Goal: Task Accomplishment & Management: Manage account settings

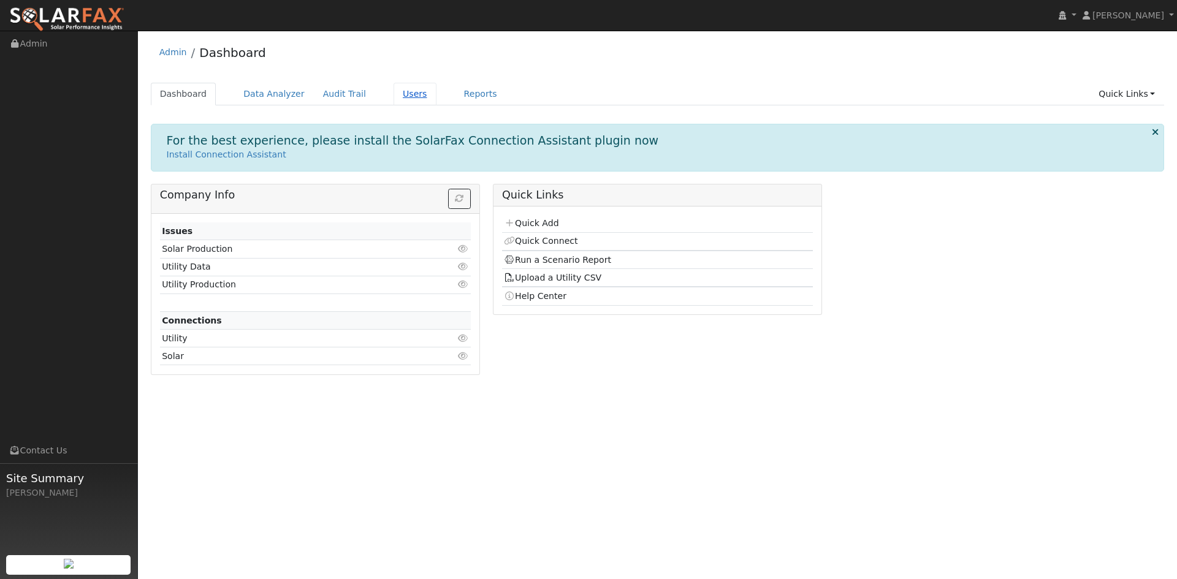
click at [436, 99] on link "Users" at bounding box center [414, 94] width 43 height 23
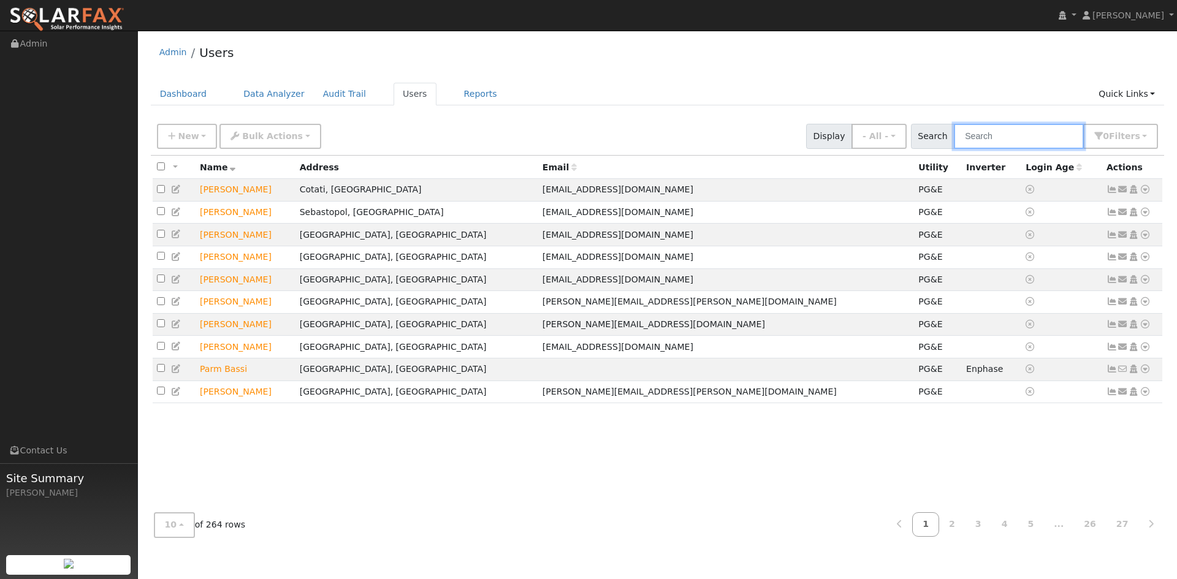
click at [954, 146] on input "text" at bounding box center [1019, 136] width 130 height 25
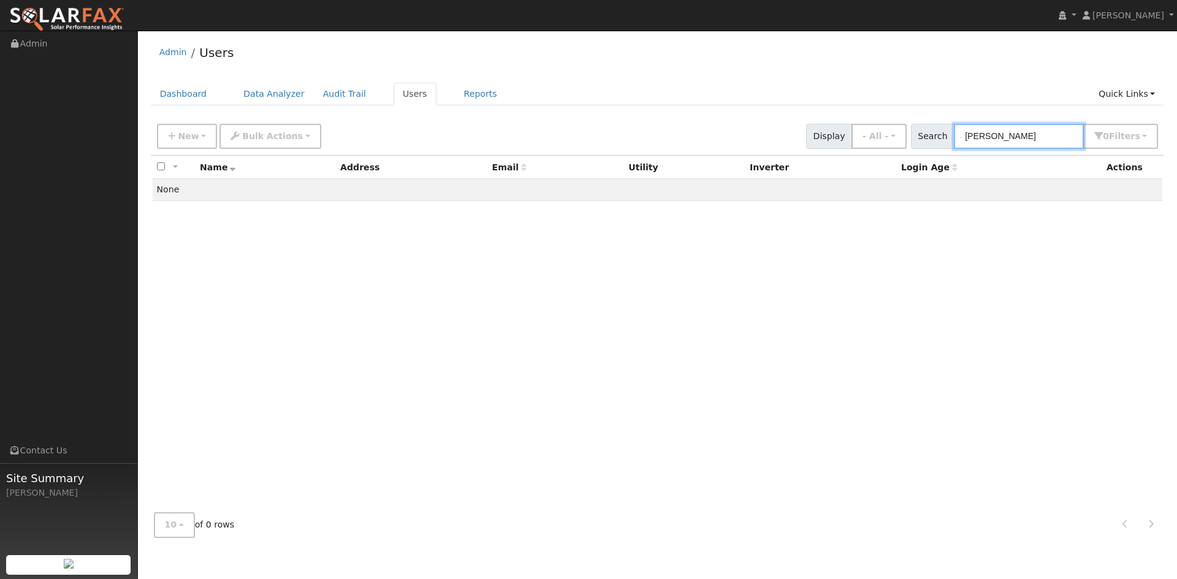
drag, startPoint x: 998, startPoint y: 148, endPoint x: 921, endPoint y: 150, distance: 77.3
click at [954, 149] on input "cate nelson" at bounding box center [1019, 136] width 130 height 25
type input "Nelson"
drag, startPoint x: 982, startPoint y: 276, endPoint x: 857, endPoint y: 270, distance: 125.2
click at [979, 278] on div "All None All on page None on page Name Address Email Utility Inverter Login Age…" at bounding box center [658, 329] width 1014 height 347
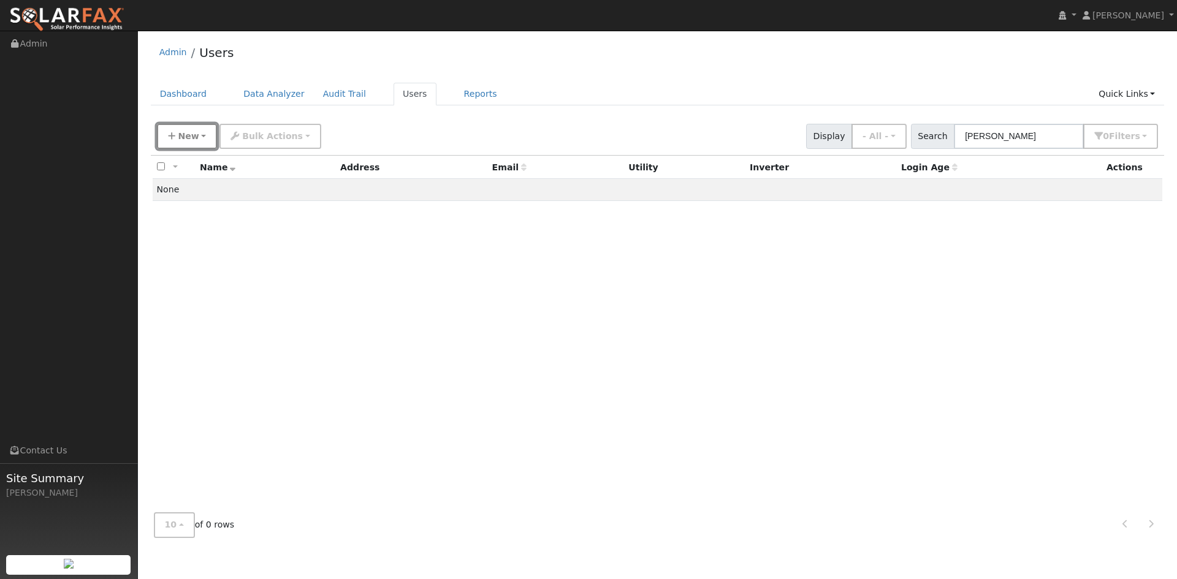
click at [186, 141] on span "New" at bounding box center [188, 136] width 21 height 10
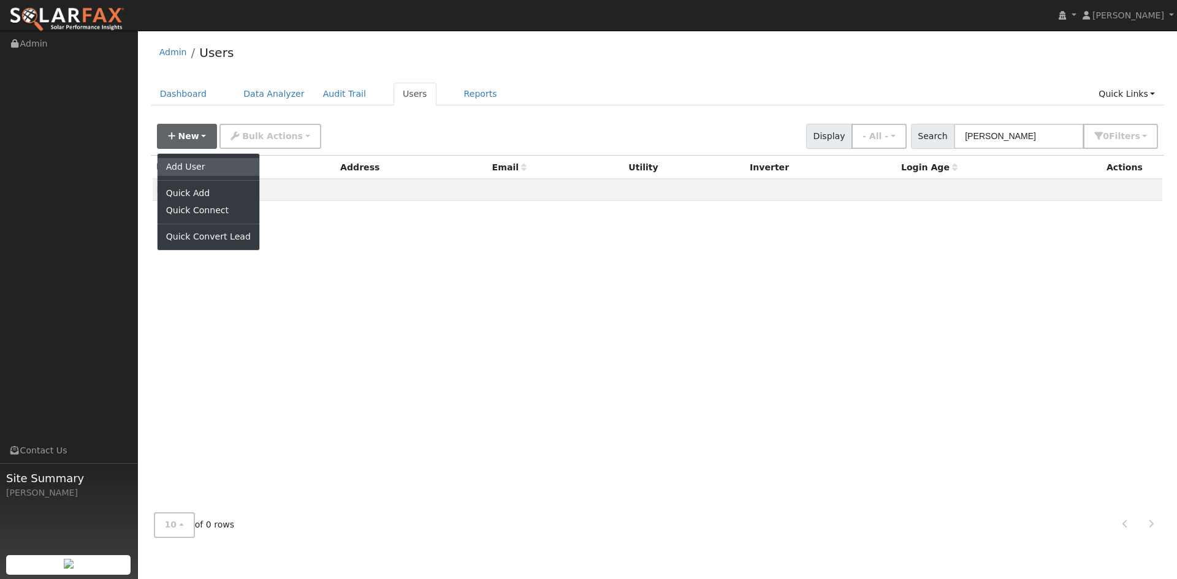
click at [197, 175] on link "Add User" at bounding box center [209, 166] width 102 height 17
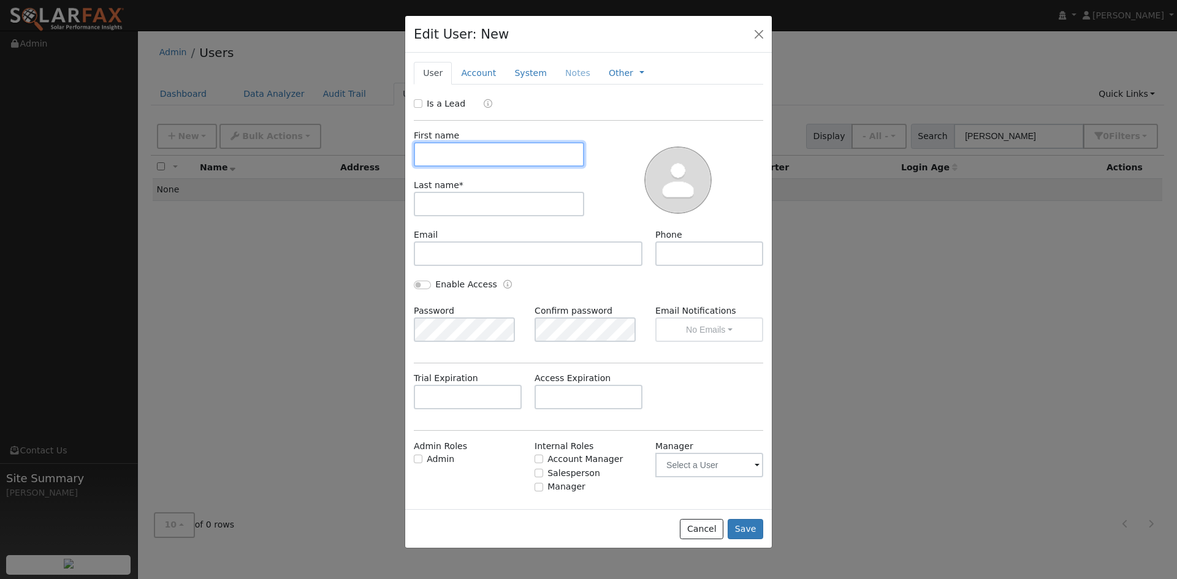
click at [476, 167] on input "text" at bounding box center [499, 154] width 170 height 25
type input "Cate"
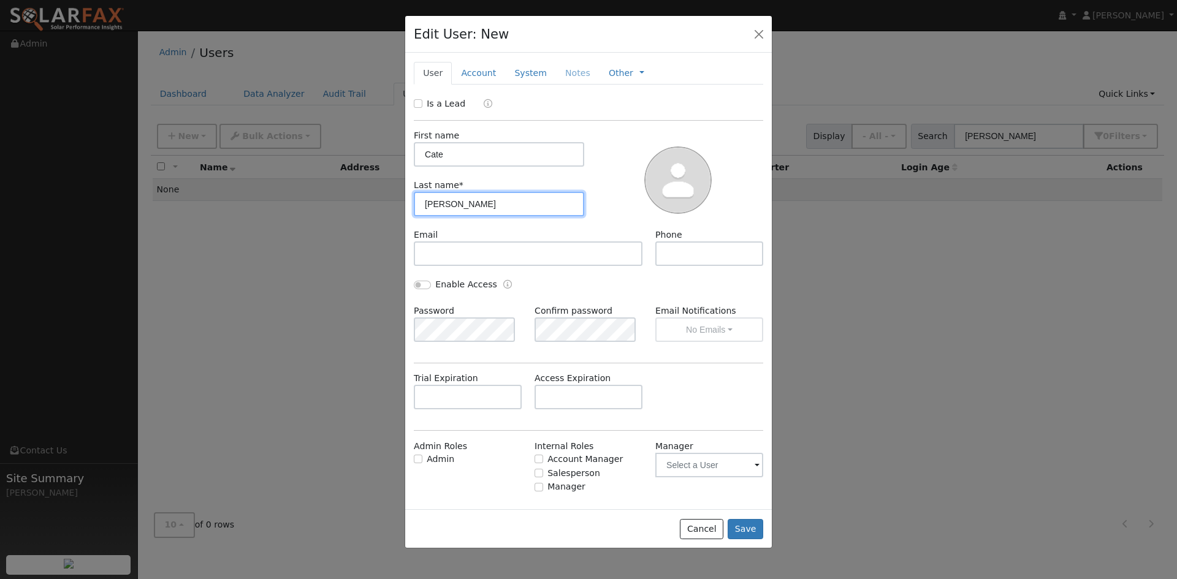
type input "Nelson"
click at [495, 85] on link "Account" at bounding box center [478, 73] width 53 height 23
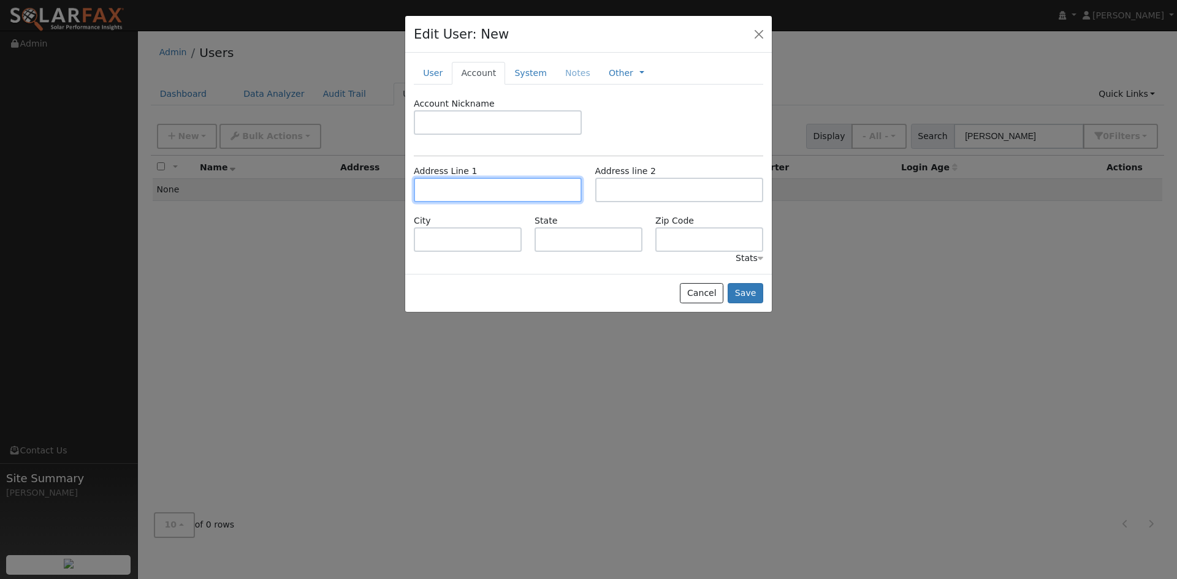
drag, startPoint x: 475, startPoint y: 225, endPoint x: 469, endPoint y: 224, distance: 6.2
click at [475, 202] on input "text" at bounding box center [498, 190] width 168 height 25
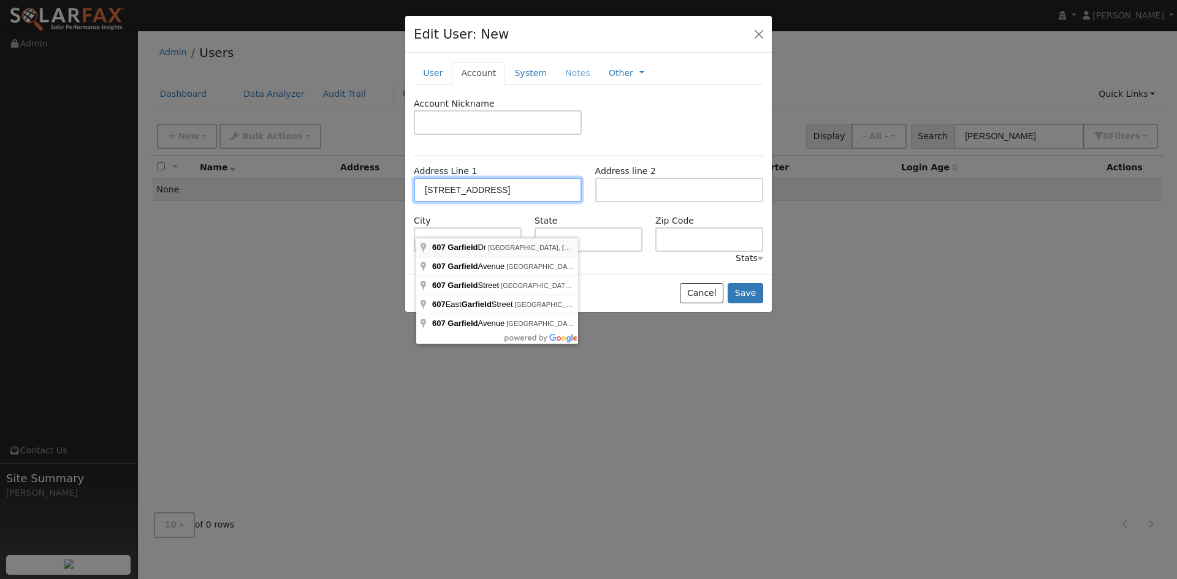
type input "607 Garfield Drive"
type input "Petaluma"
type input "CA"
type input "94954"
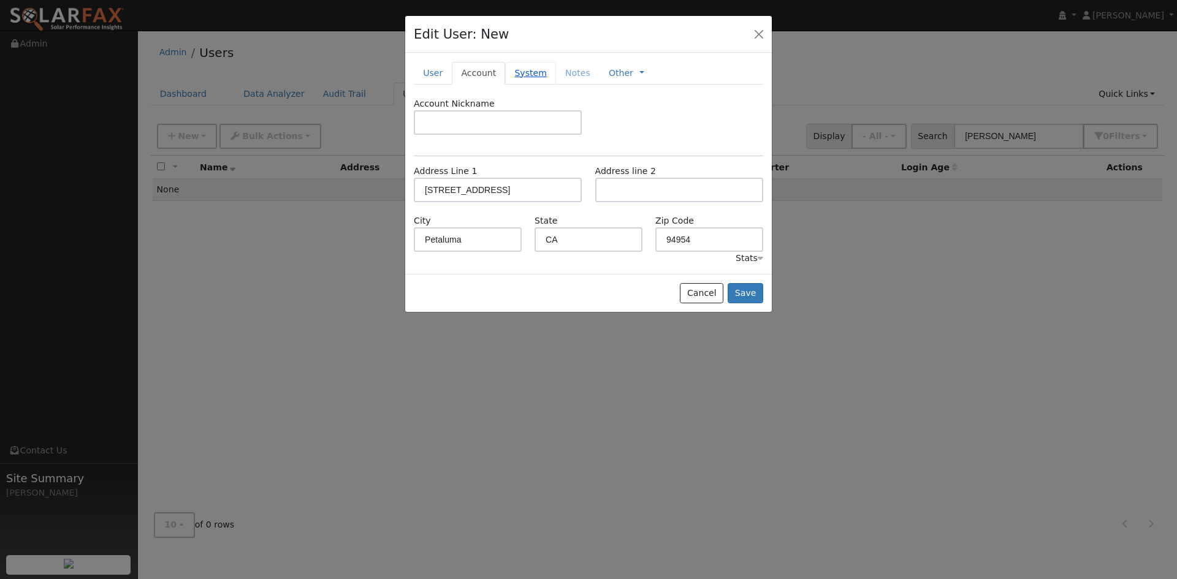
click at [556, 85] on link "System" at bounding box center [530, 73] width 51 height 23
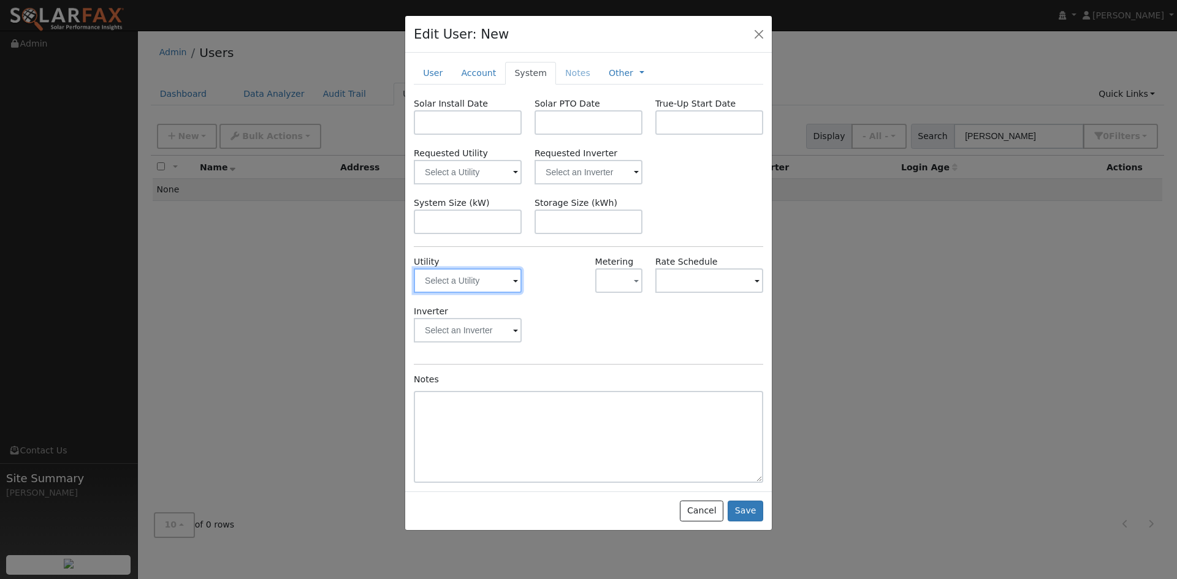
click at [493, 293] on input "text" at bounding box center [468, 280] width 108 height 25
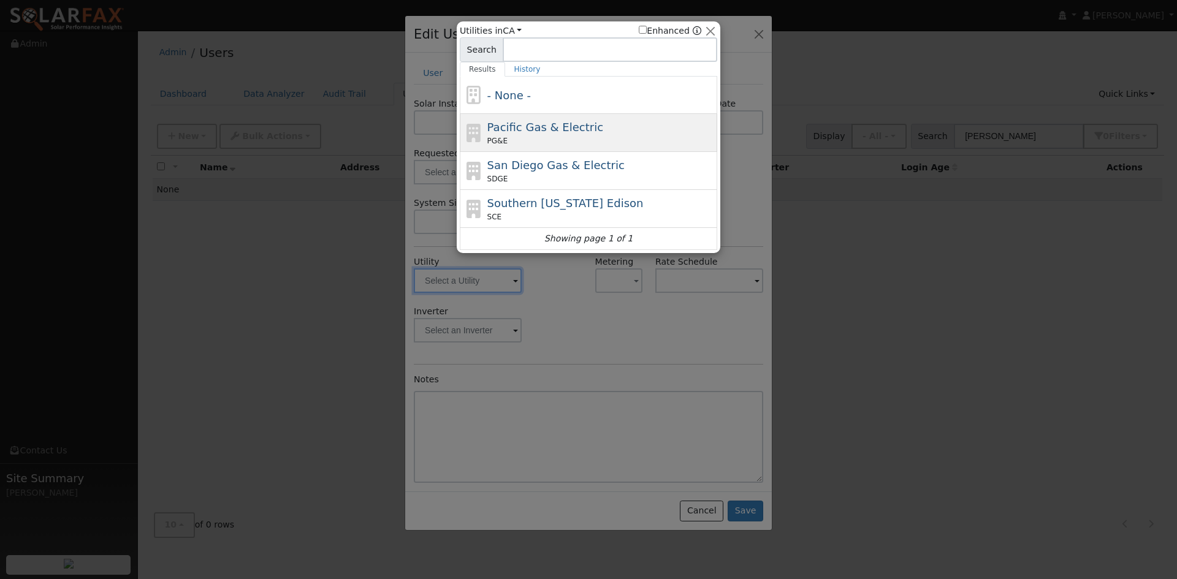
click at [523, 141] on div "PG&E" at bounding box center [600, 140] width 227 height 11
type input "PG&E"
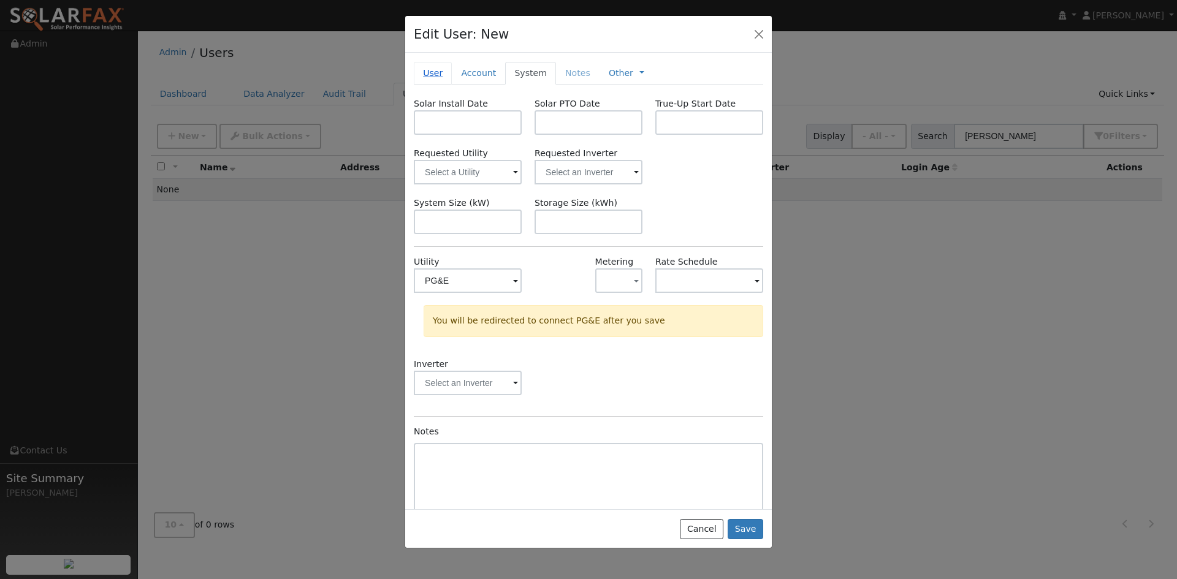
click at [446, 85] on link "User" at bounding box center [433, 73] width 38 height 23
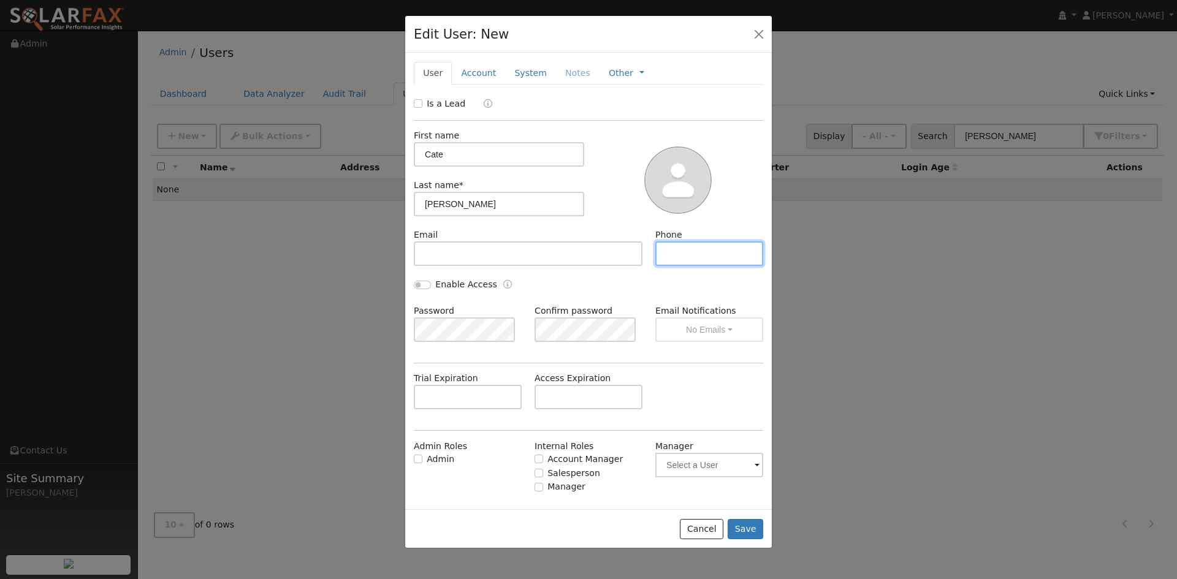
click at [670, 266] on input "text" at bounding box center [709, 253] width 108 height 25
paste input "323-371-497"
type input "323-371-4972"
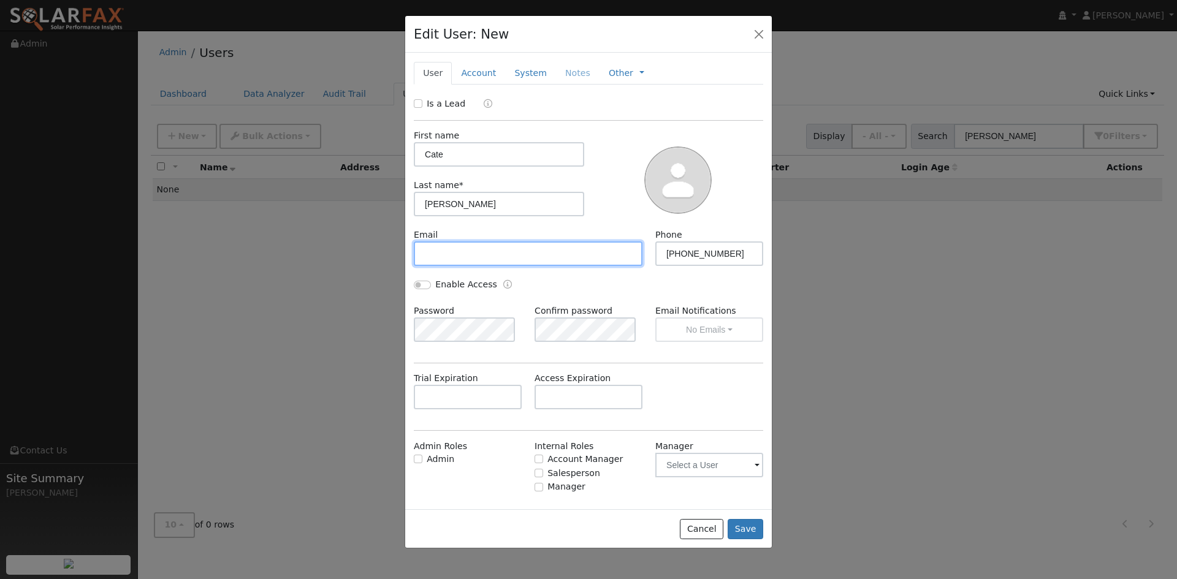
click at [492, 266] on input "text" at bounding box center [528, 253] width 229 height 25
paste input "[EMAIL_ADDRESS][DOMAIN_NAME]"
type input "[EMAIL_ADDRESS][DOMAIN_NAME]"
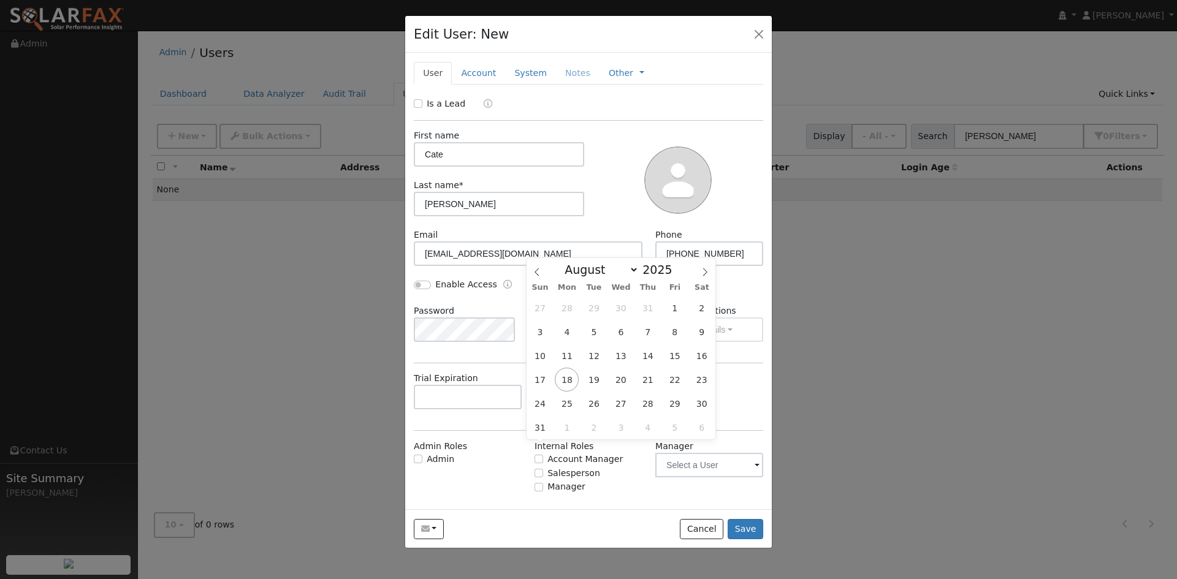
click at [579, 409] on input "text" at bounding box center [588, 397] width 108 height 25
click at [707, 268] on icon at bounding box center [705, 272] width 9 height 9
select select "9"
click at [673, 359] on span "17" at bounding box center [675, 356] width 24 height 24
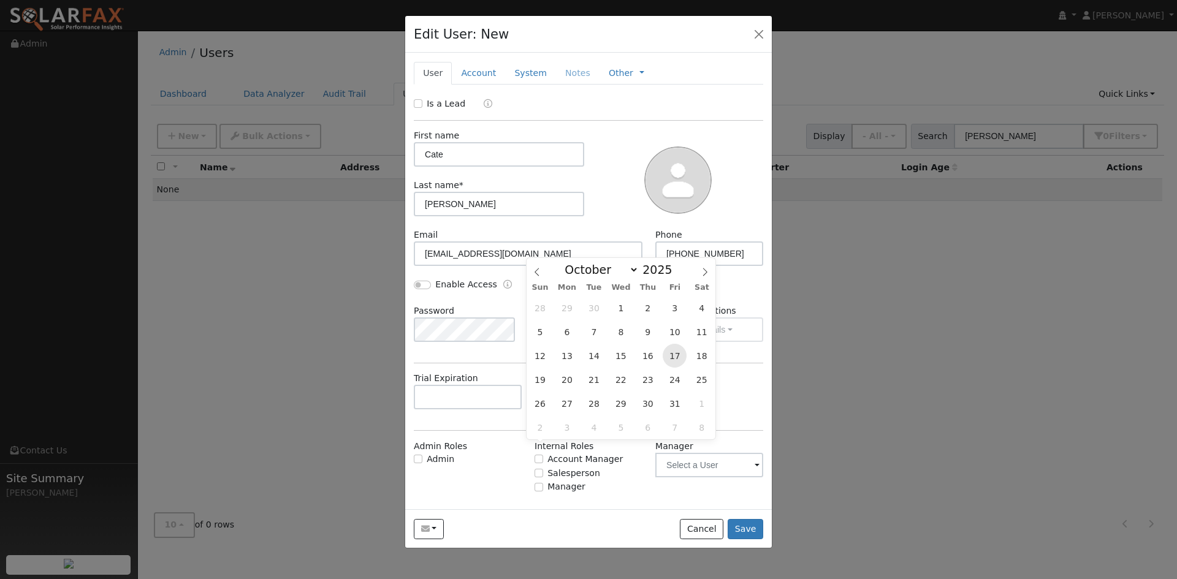
type input "10/17/2025"
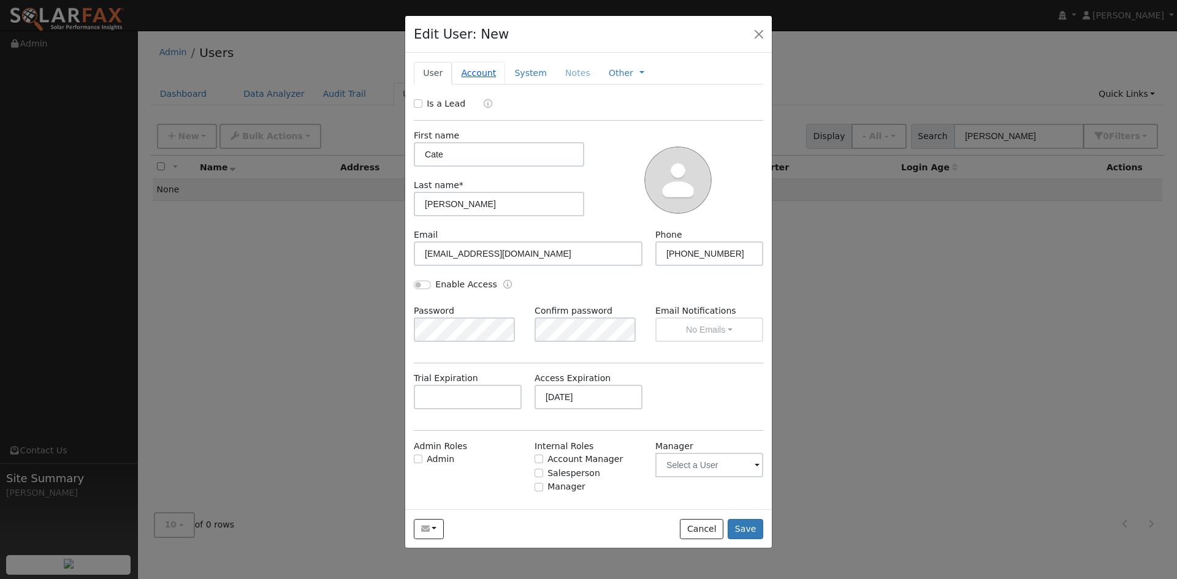
click at [498, 85] on link "Account" at bounding box center [478, 73] width 53 height 23
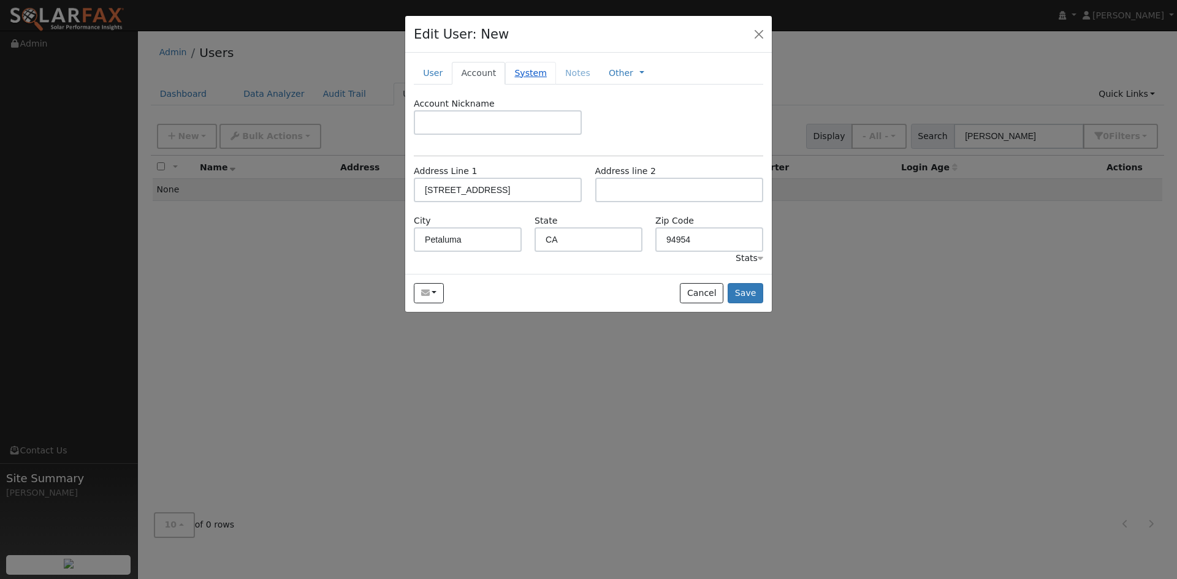
click at [552, 85] on link "System" at bounding box center [530, 73] width 51 height 23
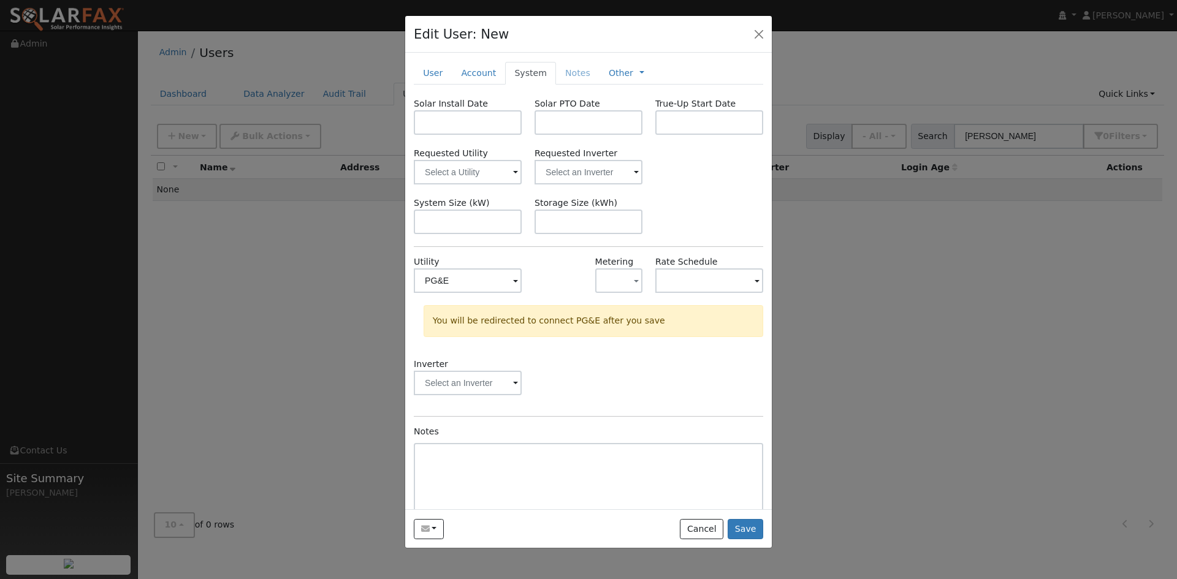
click at [598, 408] on div "Inverter" at bounding box center [589, 383] width 362 height 50
click at [748, 540] on button "Save" at bounding box center [745, 529] width 36 height 21
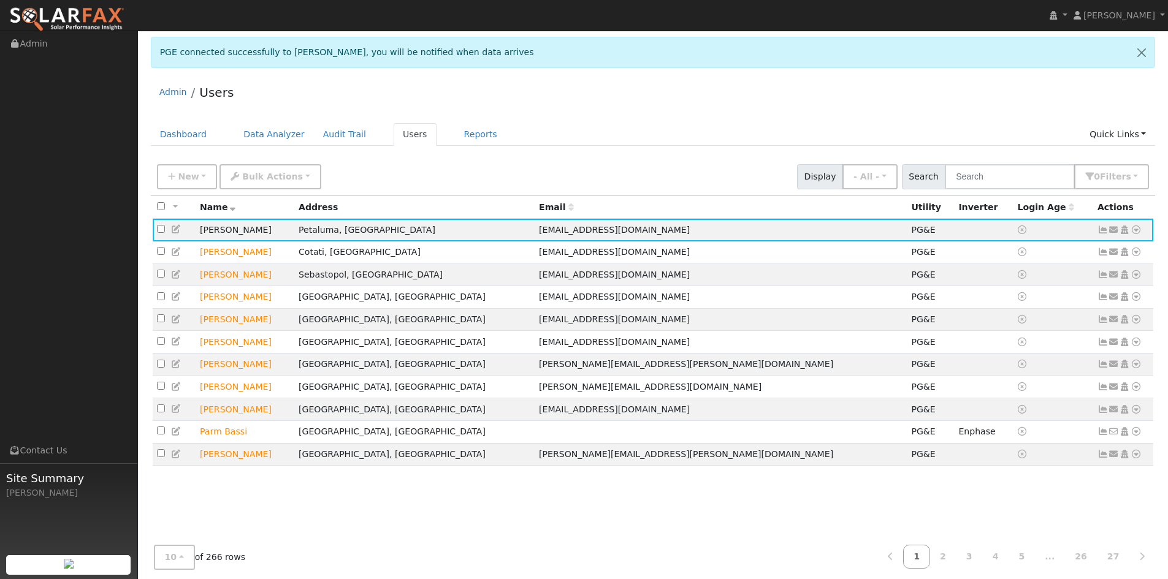
click at [467, 189] on div "New Add User Quick Add Quick Connect Quick Convert Lead Bulk Actions Send Email…" at bounding box center [652, 174] width 997 height 29
click at [303, 146] on link "Data Analyzer" at bounding box center [274, 134] width 80 height 23
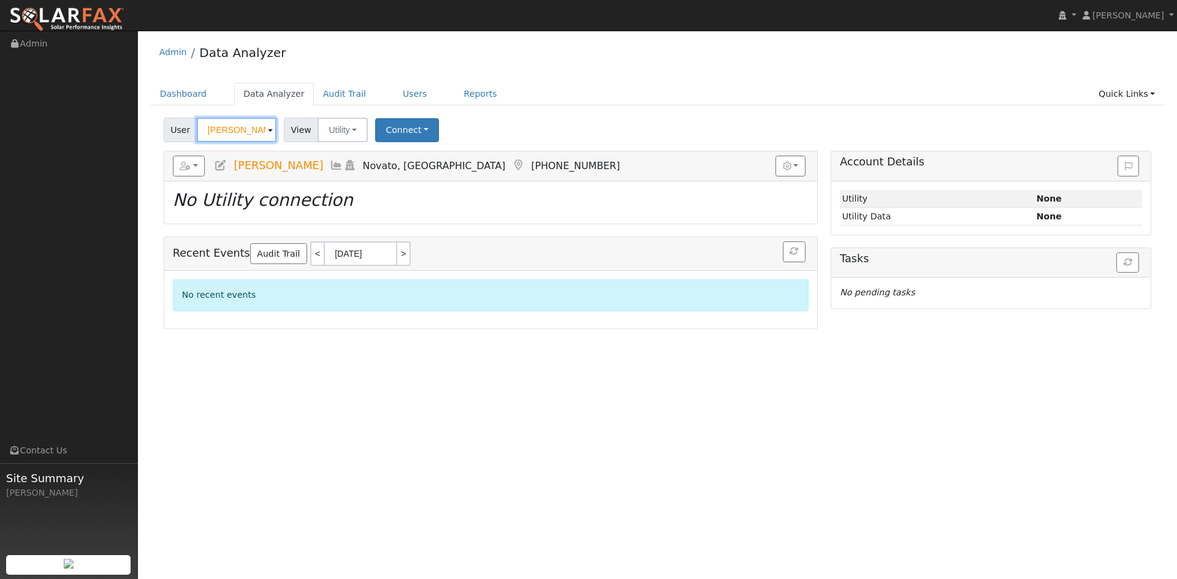
click at [266, 139] on input "[PERSON_NAME]" at bounding box center [237, 130] width 80 height 25
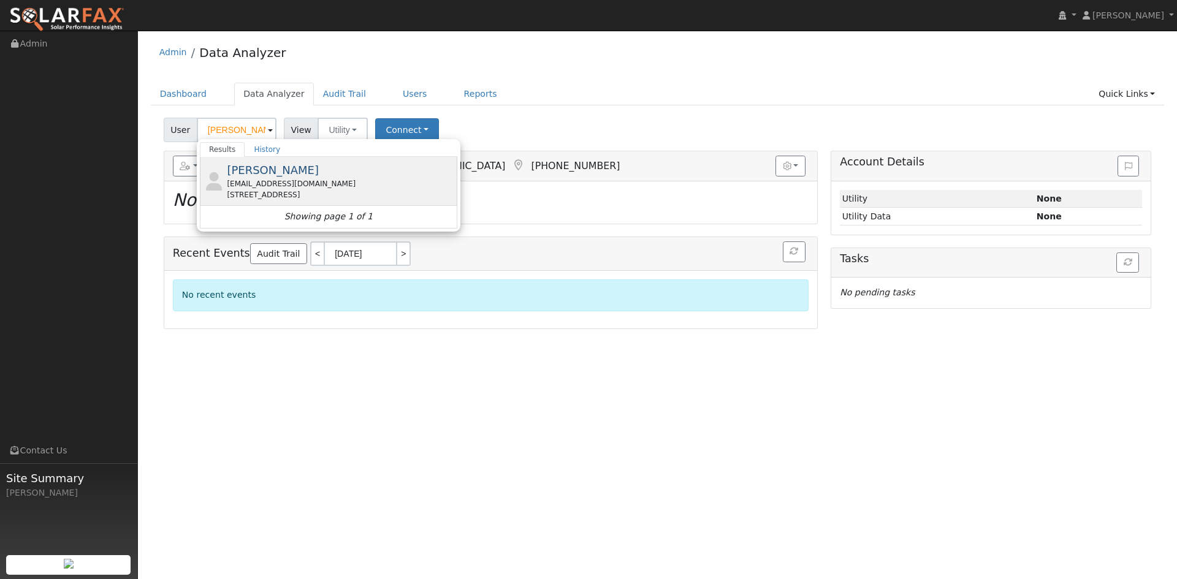
click at [370, 188] on div "[PERSON_NAME] [PERSON_NAME][EMAIL_ADDRESS][DOMAIN_NAME] [STREET_ADDRESS]" at bounding box center [340, 181] width 227 height 39
type input "[PERSON_NAME]"
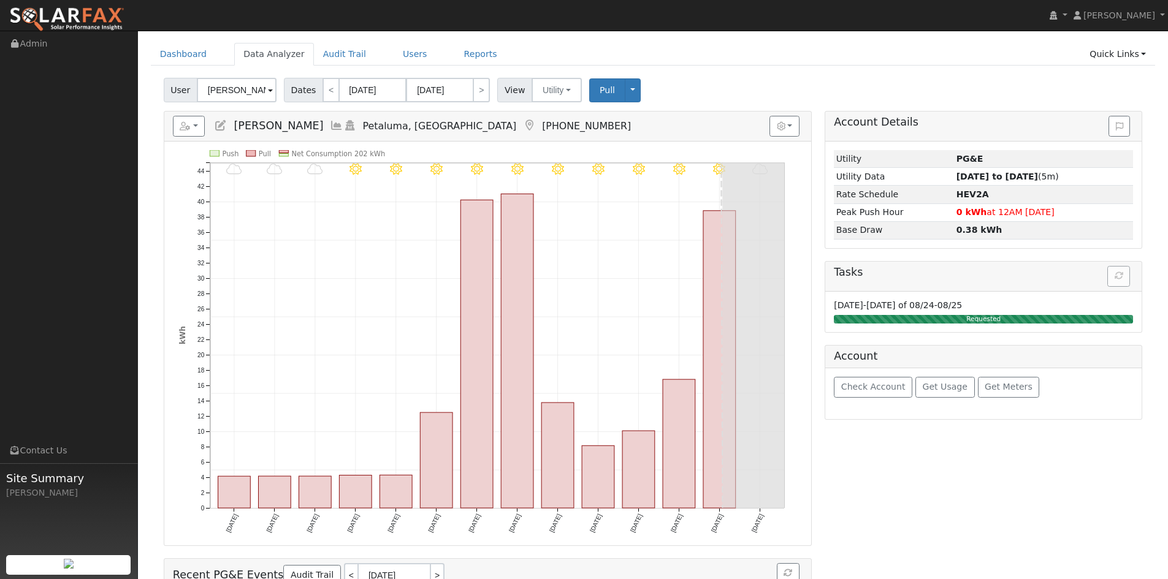
scroll to position [61, 0]
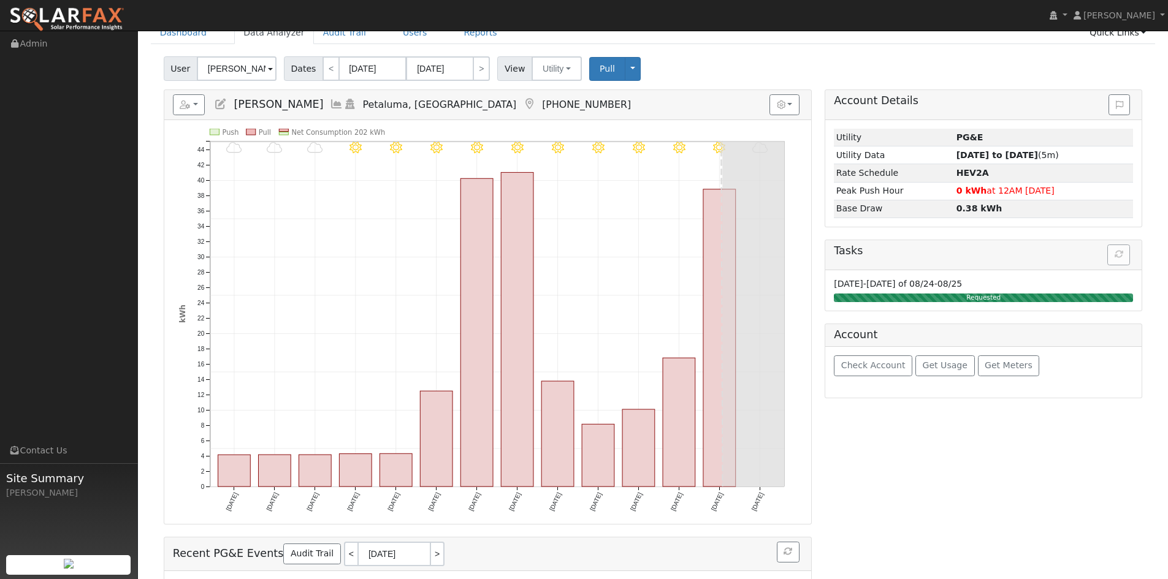
click at [1016, 520] on div "Account Details Issue History Date By Flag Comment Type No Issue History Loadin…" at bounding box center [983, 574] width 330 height 970
click at [954, 370] on span "Get Usage" at bounding box center [944, 365] width 45 height 10
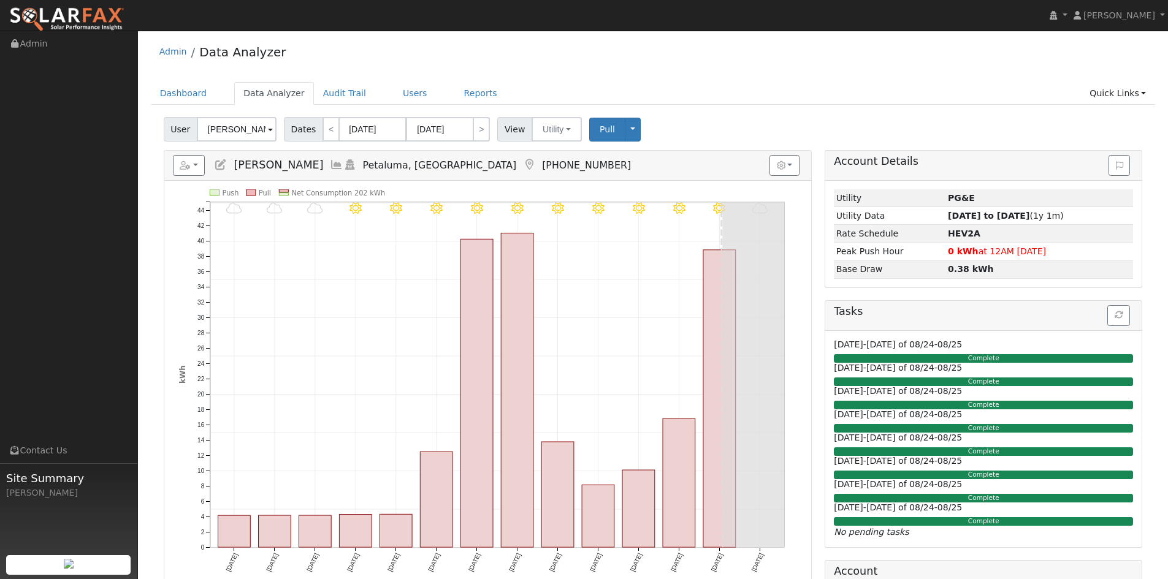
scroll to position [0, 0]
click at [436, 104] on link "Users" at bounding box center [414, 94] width 43 height 23
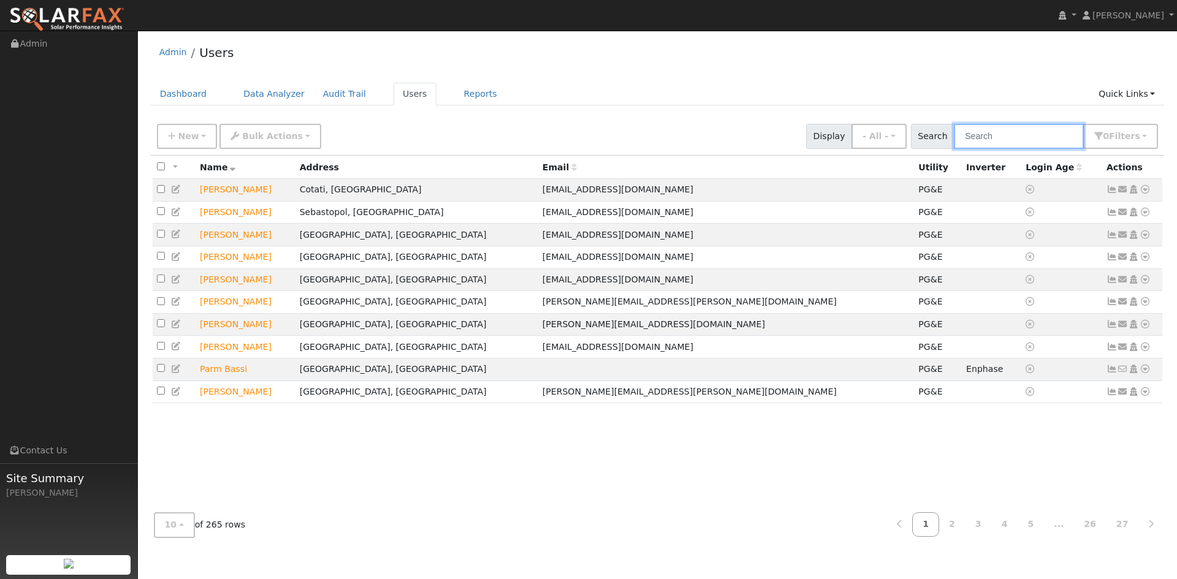
click at [955, 143] on input "text" at bounding box center [1019, 136] width 130 height 25
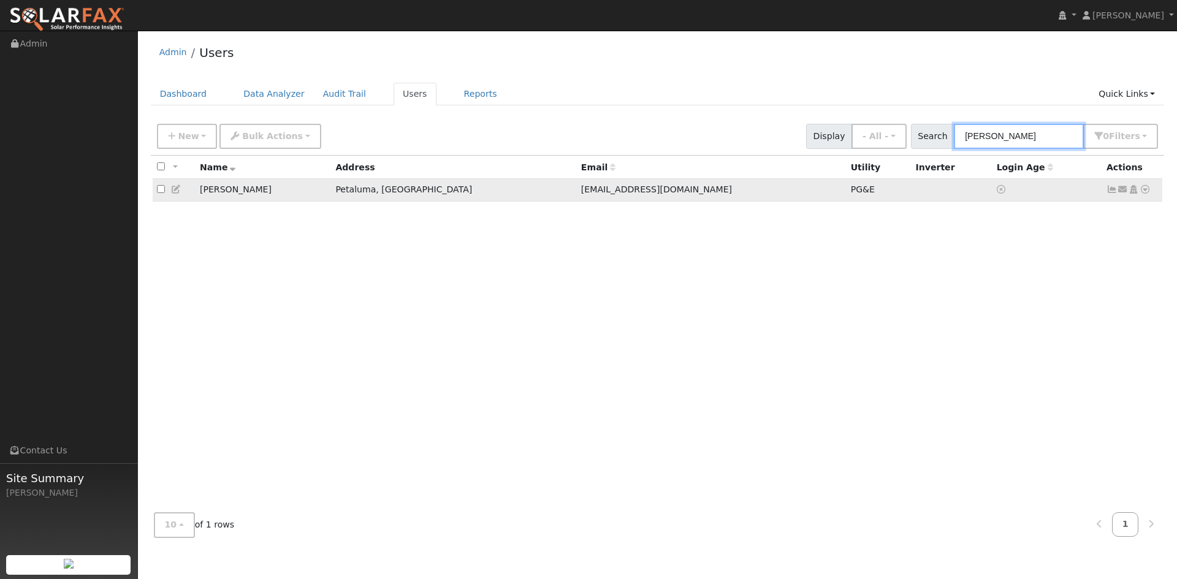
type input "[PERSON_NAME]"
click at [1141, 194] on icon at bounding box center [1144, 189] width 11 height 9
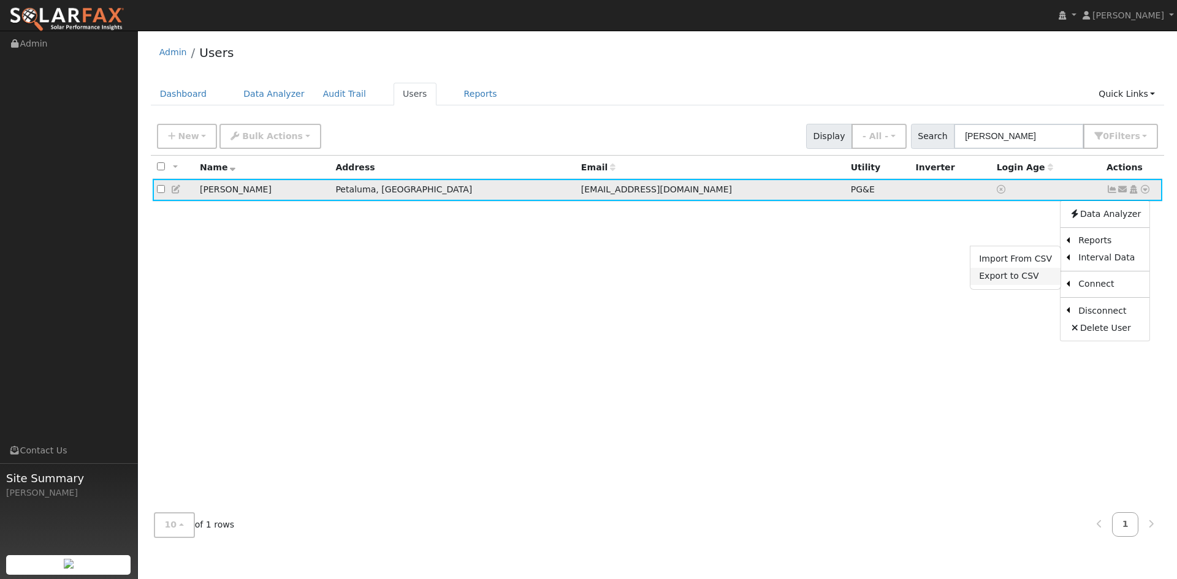
click at [1004, 285] on link "Export to CSV" at bounding box center [1015, 276] width 90 height 17
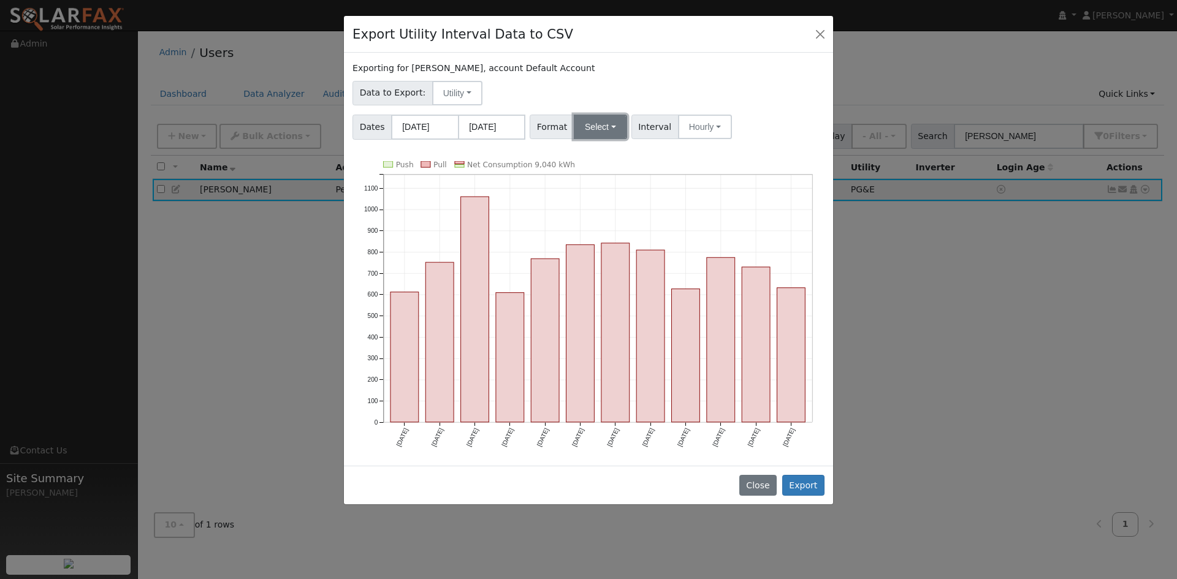
click at [606, 139] on button "Select" at bounding box center [600, 127] width 53 height 25
click at [639, 292] on link "Solargraf" at bounding box center [624, 283] width 88 height 17
click at [794, 496] on button "Export" at bounding box center [803, 485] width 42 height 21
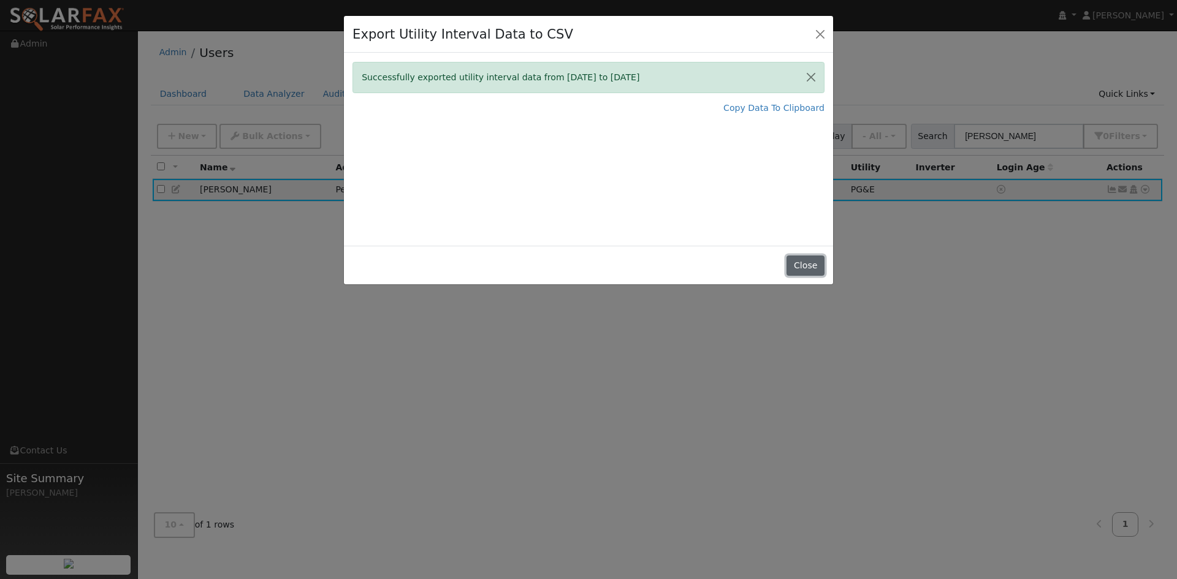
click at [789, 276] on button "Close" at bounding box center [804, 266] width 37 height 21
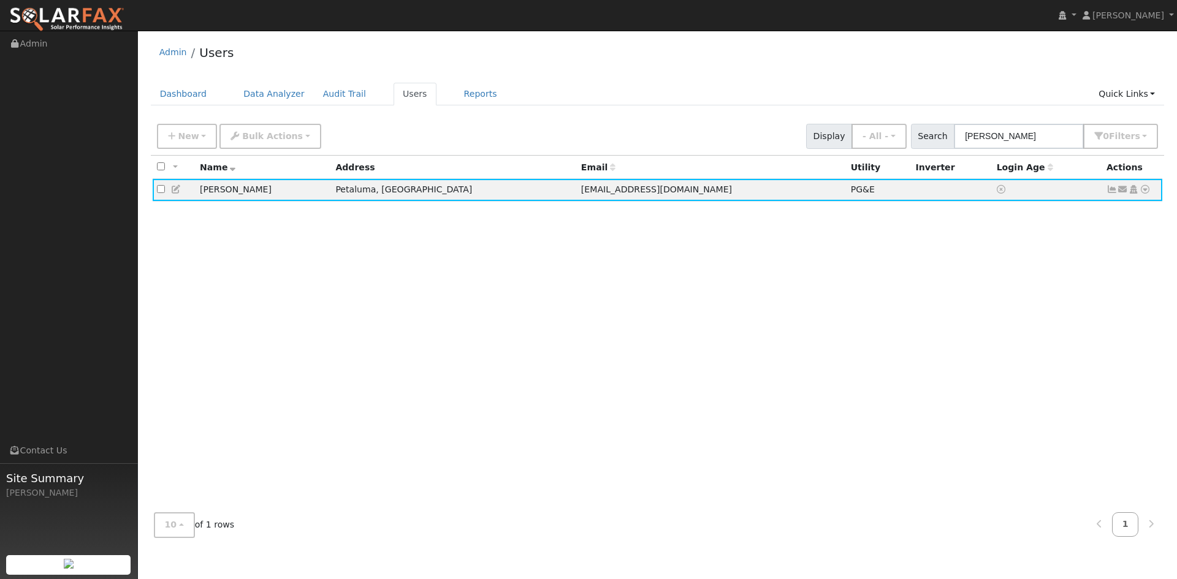
click at [777, 317] on div "All None All on page None on page Name Address Email Utility Inverter Login Age…" at bounding box center [658, 329] width 1014 height 347
click at [770, 74] on div "Admin Users" at bounding box center [658, 55] width 1014 height 37
